Goal: Task Accomplishment & Management: Use online tool/utility

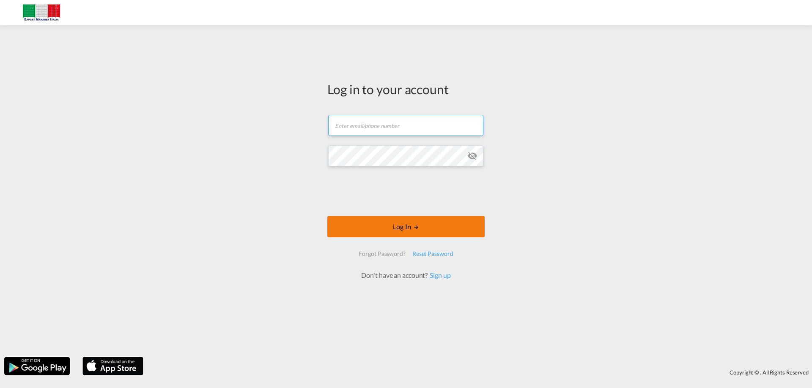
type input "admin@exportmanageritalia.com"
click at [408, 228] on button "Log In" at bounding box center [405, 226] width 157 height 21
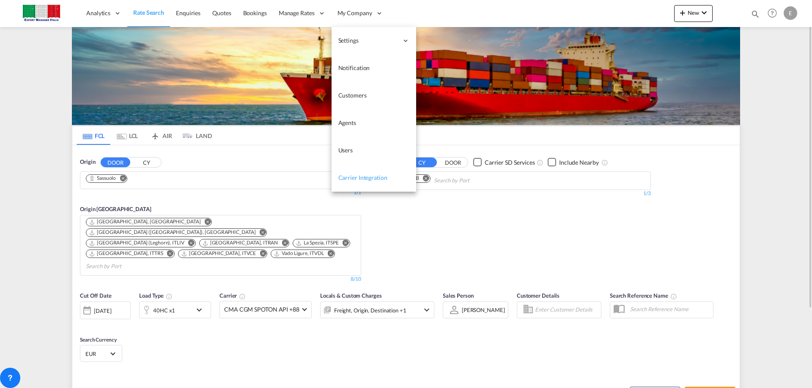
click at [374, 178] on span "Carrier Integration" at bounding box center [362, 177] width 49 height 7
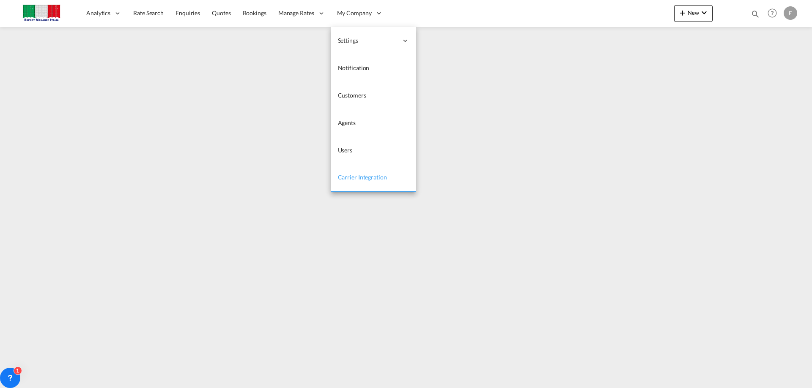
click at [371, 175] on span "Carrier Integration" at bounding box center [362, 177] width 49 height 7
